Goal: Transaction & Acquisition: Subscribe to service/newsletter

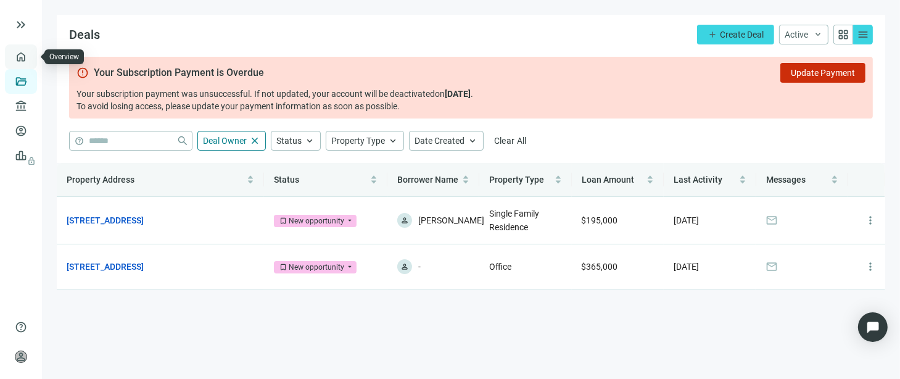
click at [31, 62] on link "Overview" at bounding box center [49, 57] width 36 height 10
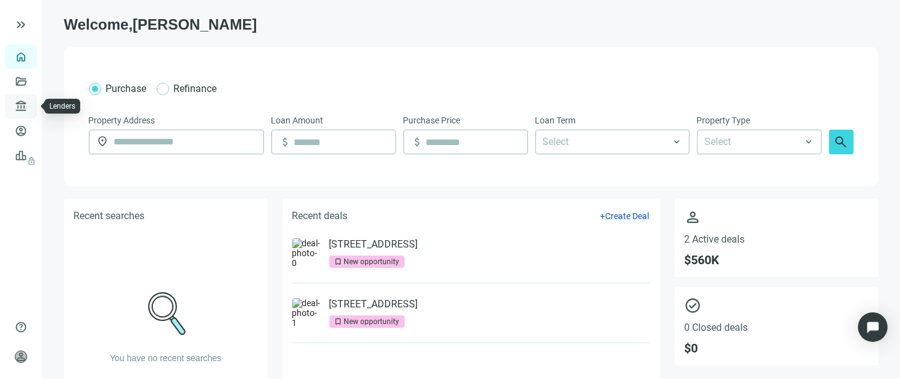
click at [31, 111] on link "Lenders" at bounding box center [47, 106] width 32 height 10
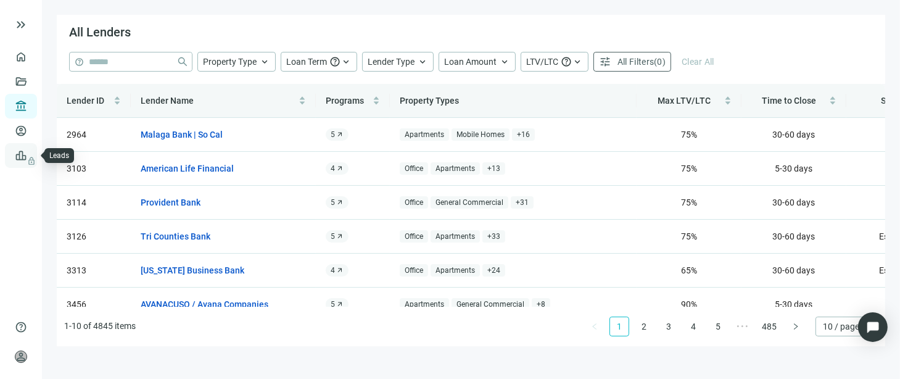
click at [22, 159] on span "lock" at bounding box center [22, 156] width 10 height 10
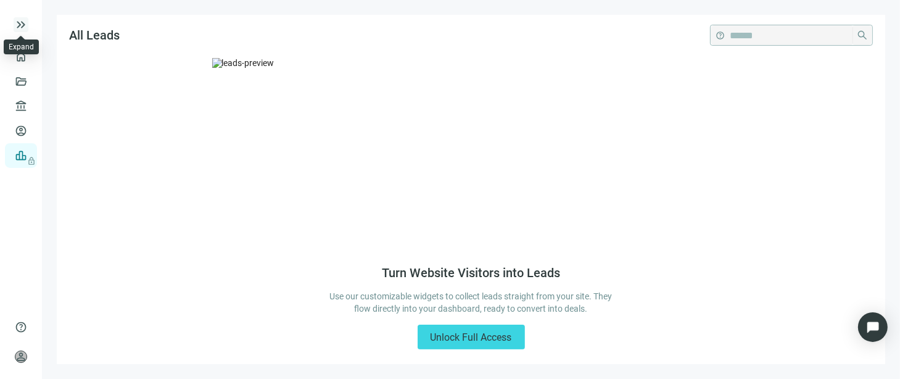
click at [18, 20] on span "keyboard_double_arrow_right" at bounding box center [21, 24] width 15 height 15
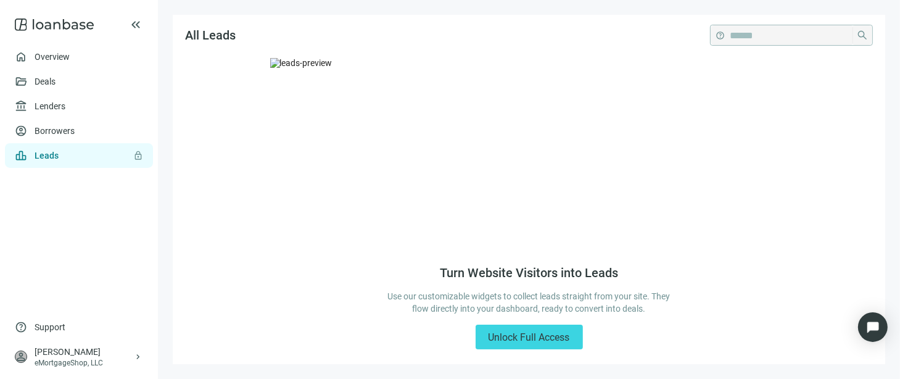
click at [64, 20] on use at bounding box center [54, 25] width 79 height 12
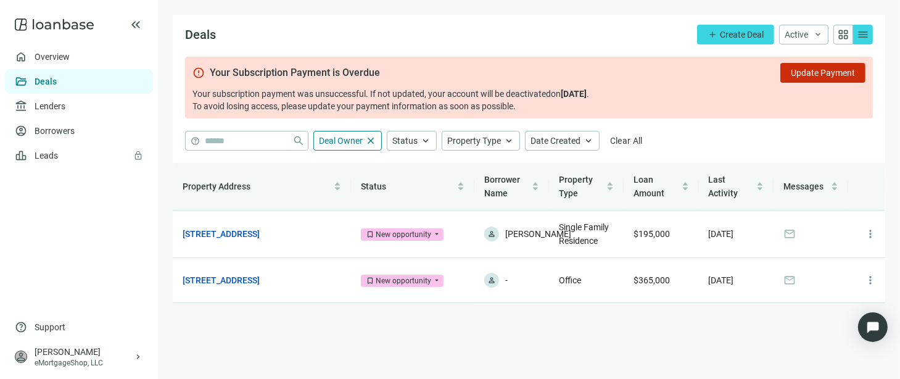
click at [679, 337] on main "Deals add Create Deal Active keyboard_arrow_down grid_view menu error Your Subs…" at bounding box center [529, 189] width 742 height 379
click at [49, 58] on link "Overview" at bounding box center [53, 57] width 36 height 10
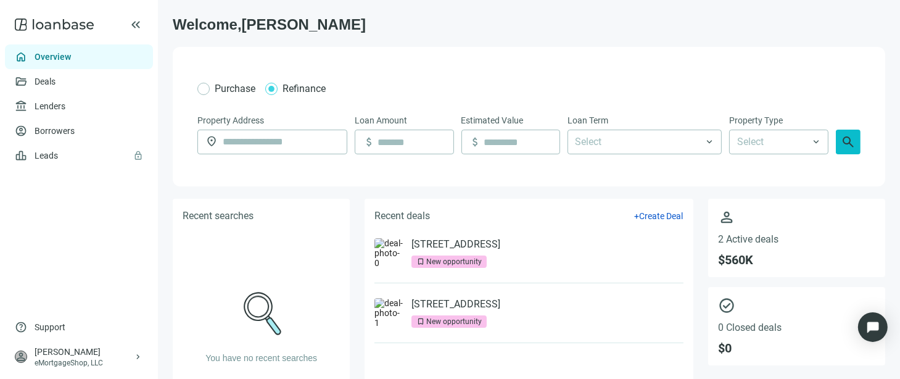
click at [841, 140] on span "search" at bounding box center [848, 142] width 15 height 15
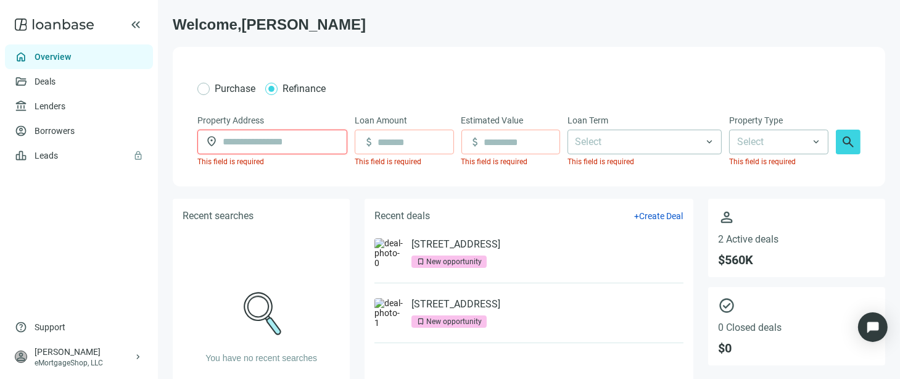
click at [301, 136] on input "text" at bounding box center [281, 141] width 117 height 23
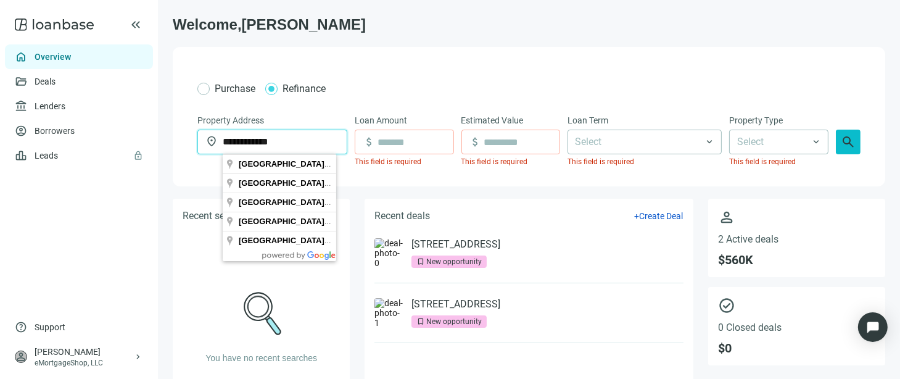
type input "**********"
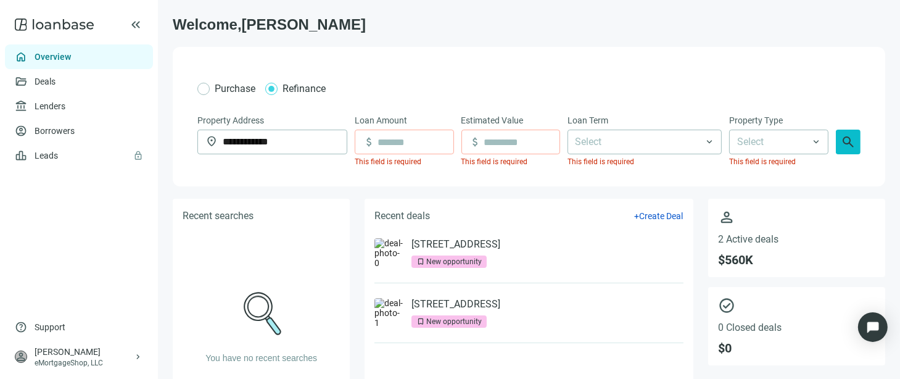
click at [841, 144] on span "search" at bounding box center [848, 142] width 15 height 15
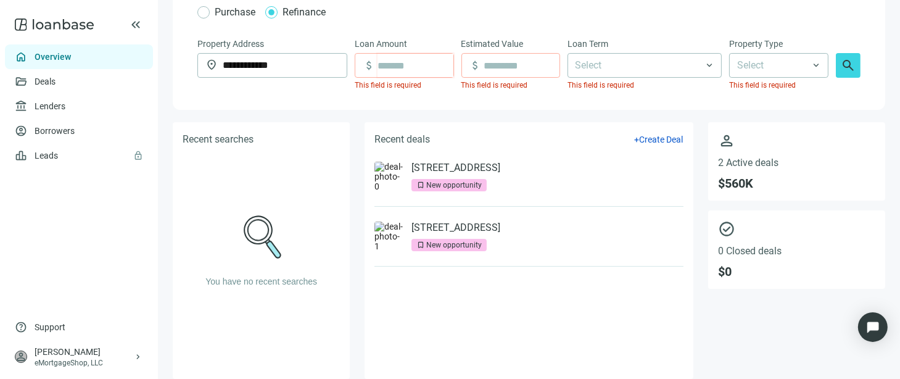
scroll to position [91, 0]
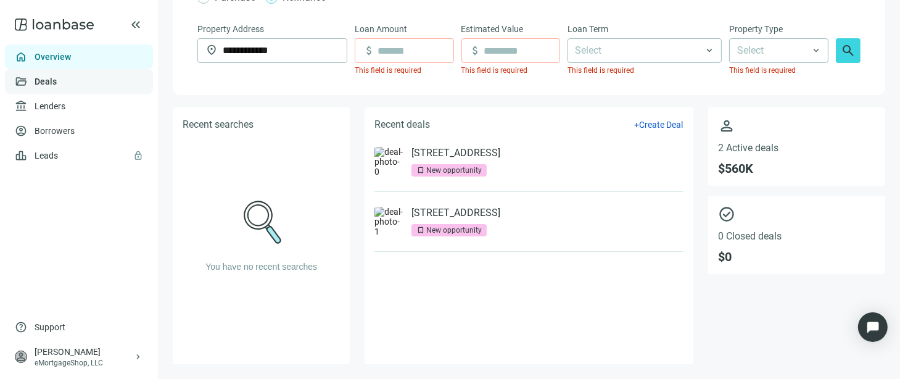
click at [57, 86] on link "Deals" at bounding box center [46, 82] width 22 height 10
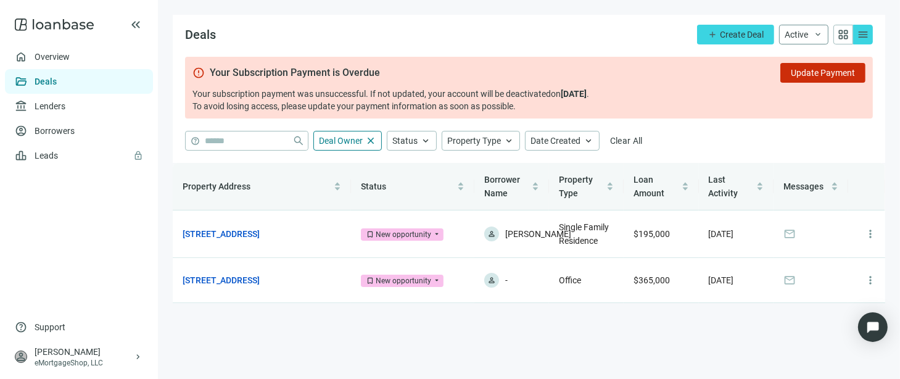
click at [807, 32] on span "Active" at bounding box center [796, 35] width 23 height 10
click at [844, 36] on span "grid_view" at bounding box center [843, 34] width 12 height 12
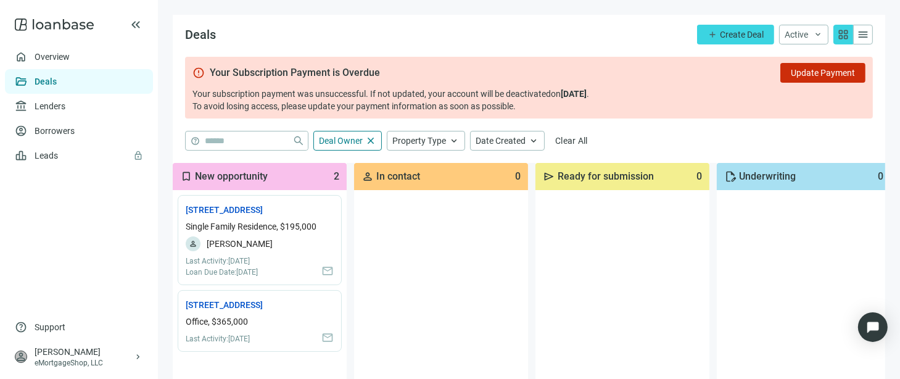
click at [860, 35] on div "menu" at bounding box center [864, 35] width 20 height 20
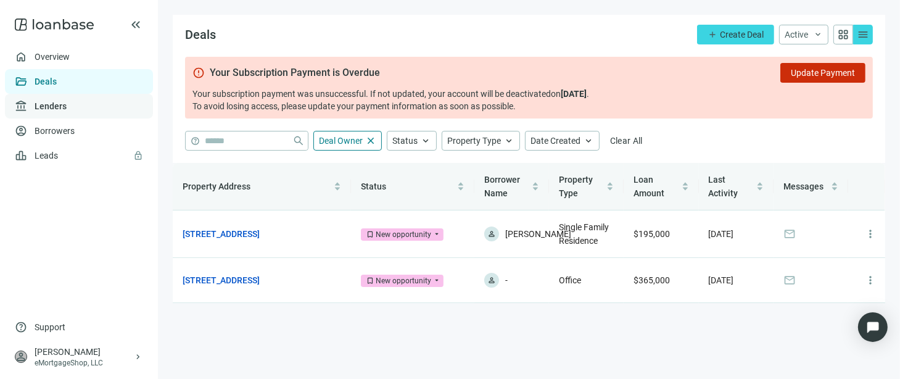
click at [42, 107] on link "Lenders" at bounding box center [51, 106] width 32 height 10
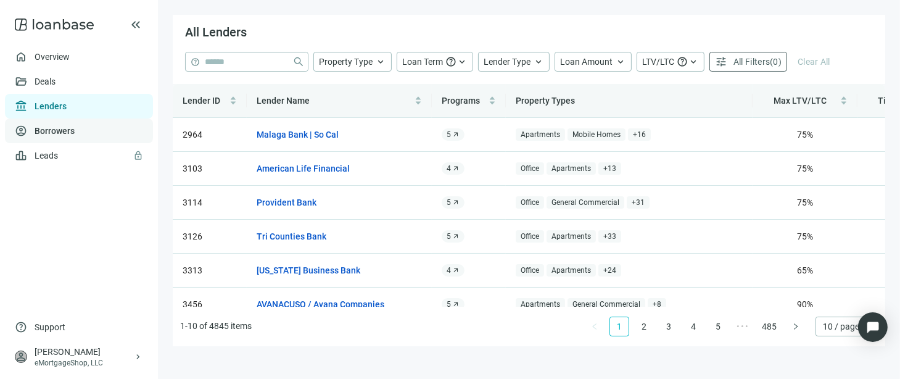
click at [60, 131] on link "Borrowers" at bounding box center [55, 131] width 40 height 10
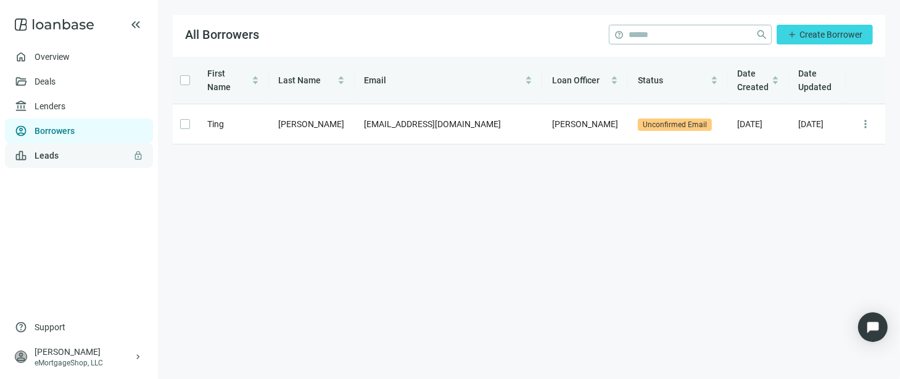
click at [40, 156] on link "Leads lock" at bounding box center [47, 156] width 24 height 10
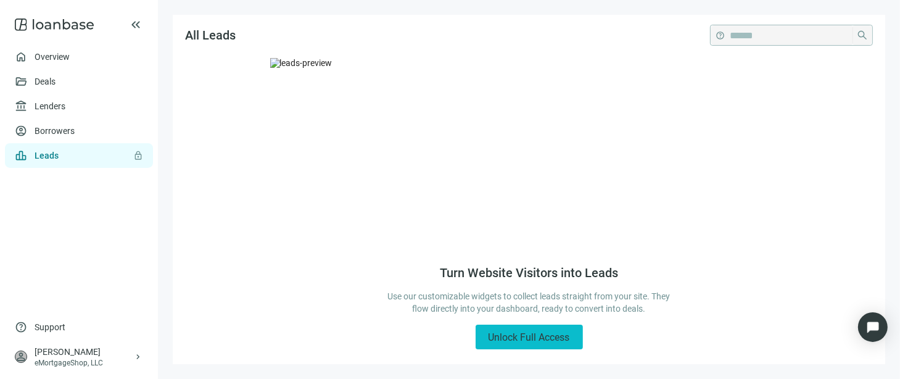
click at [563, 339] on span "Unlock Full Access" at bounding box center [529, 337] width 81 height 12
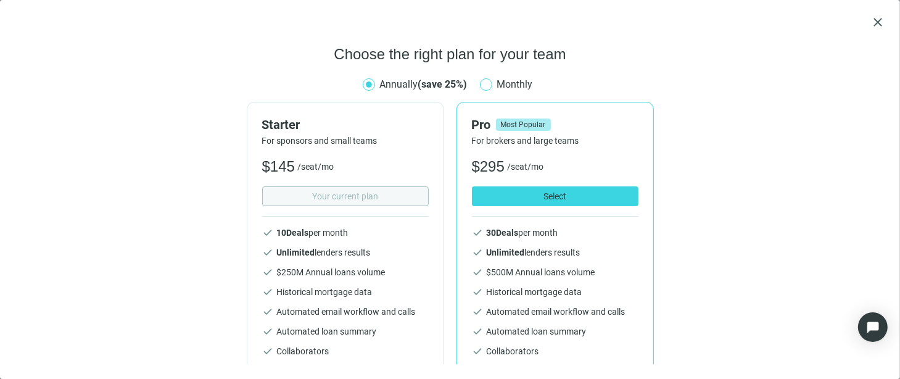
click at [492, 85] on span "Monthly" at bounding box center [515, 84] width 46 height 15
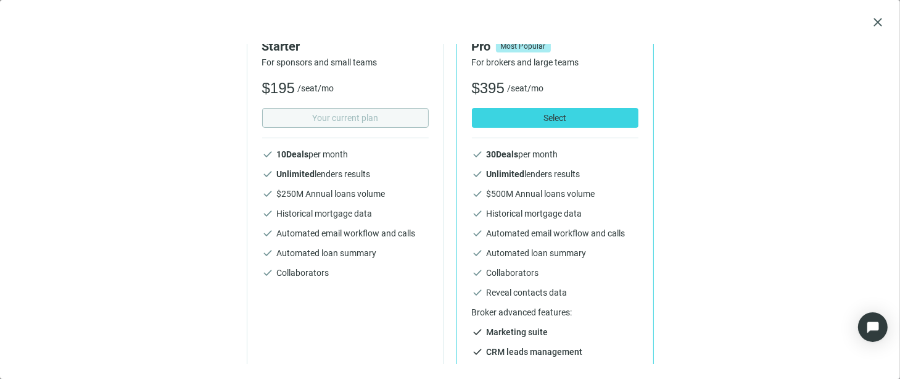
scroll to position [87, 0]
